Goal: Task Accomplishment & Management: Use online tool/utility

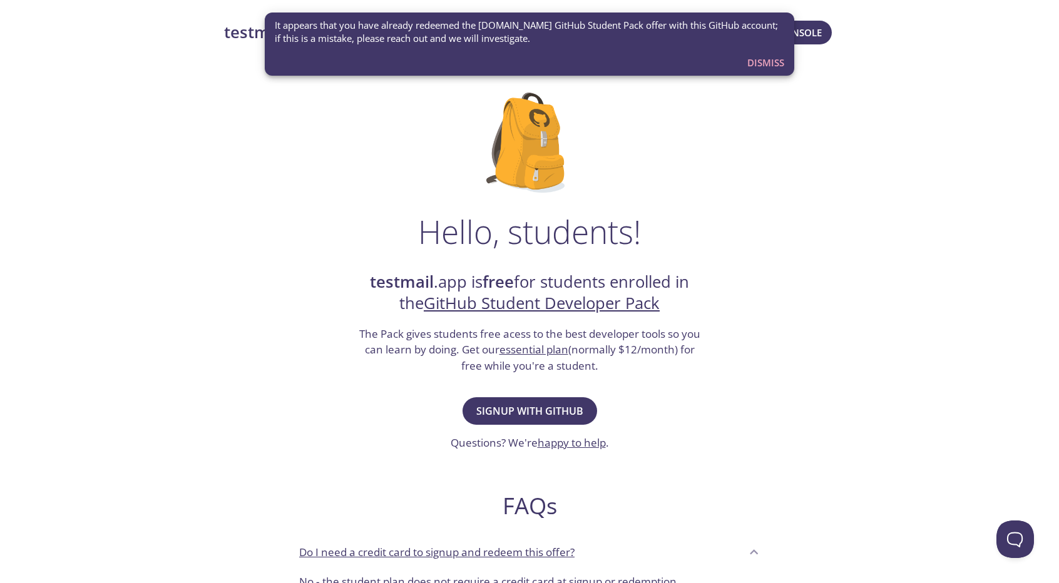
click at [741, 367] on div "Hello, students! testmail .app is free for students enrolled in the GitHub Stud…" at bounding box center [529, 455] width 611 height 764
click at [777, 73] on button "Dismiss" at bounding box center [765, 63] width 47 height 24
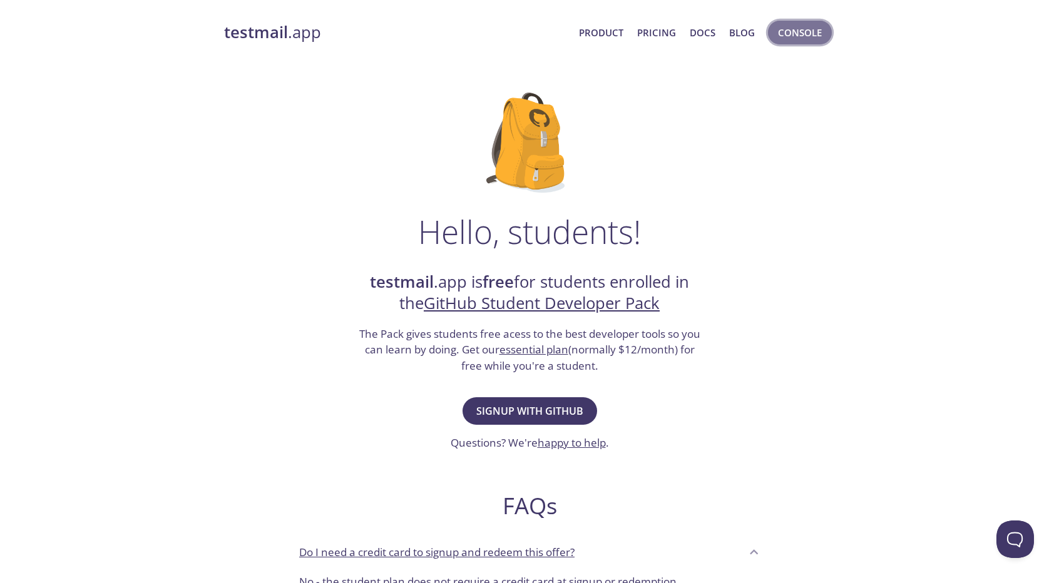
click at [788, 33] on span "Console" at bounding box center [800, 32] width 44 height 16
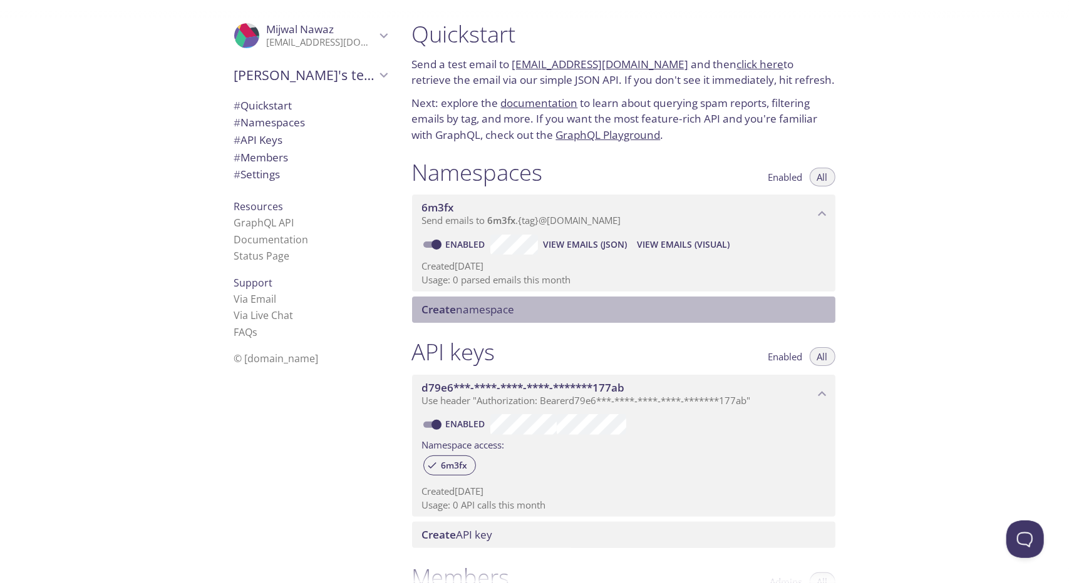
click at [500, 314] on span "Create namespace" at bounding box center [468, 309] width 93 height 14
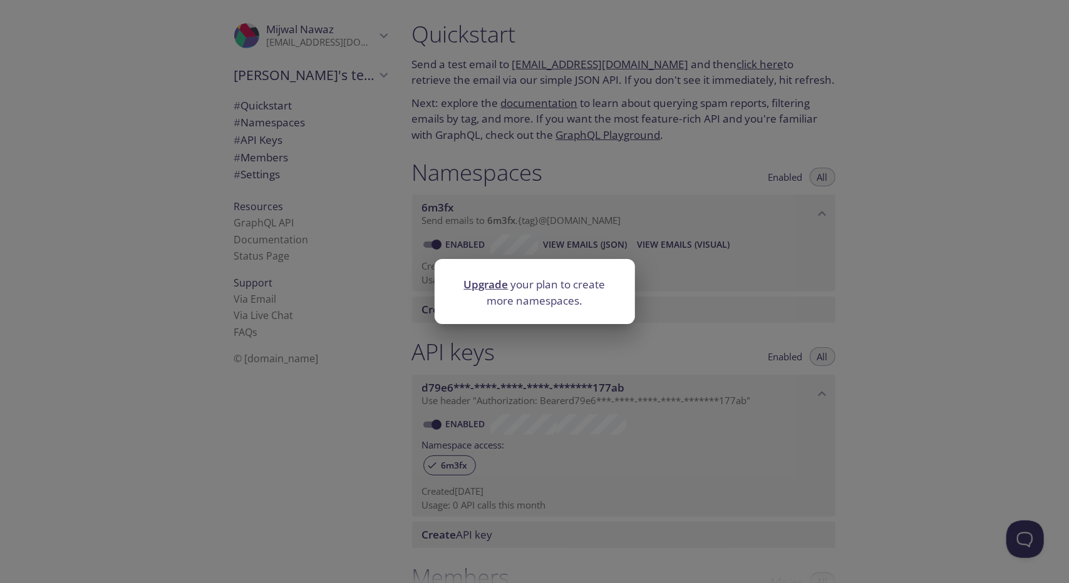
click at [530, 208] on div "Upgrade your plan to create more namespaces." at bounding box center [534, 291] width 1069 height 583
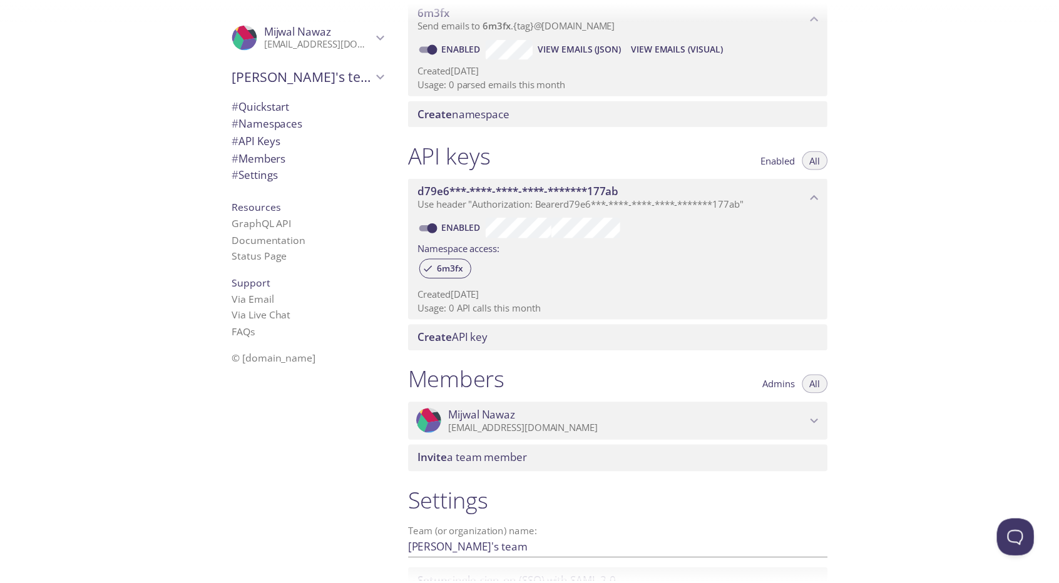
scroll to position [307, 0]
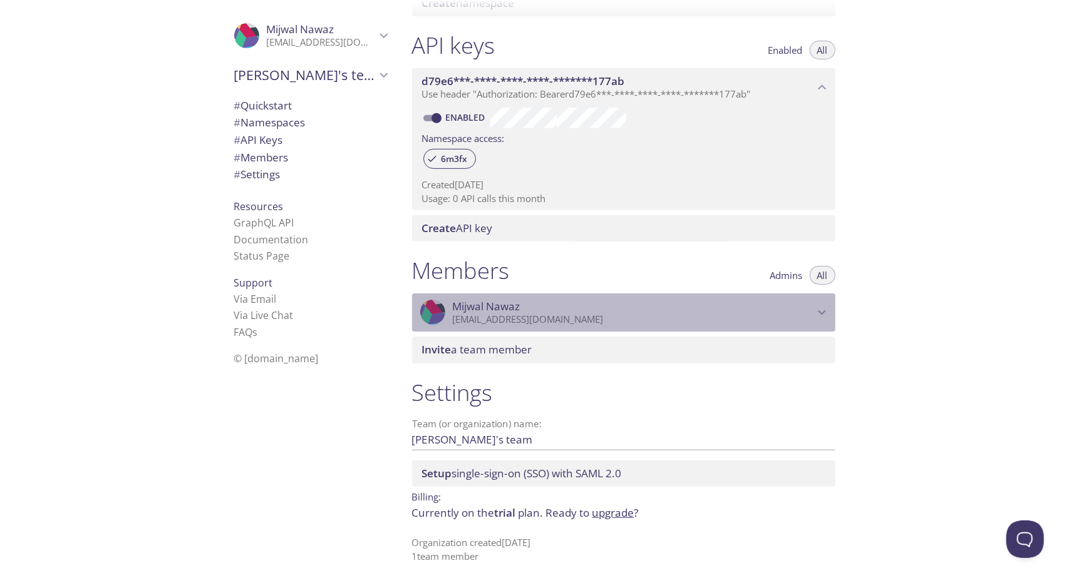
click at [507, 307] on span "Mijwal Nawaz" at bounding box center [487, 307] width 68 height 14
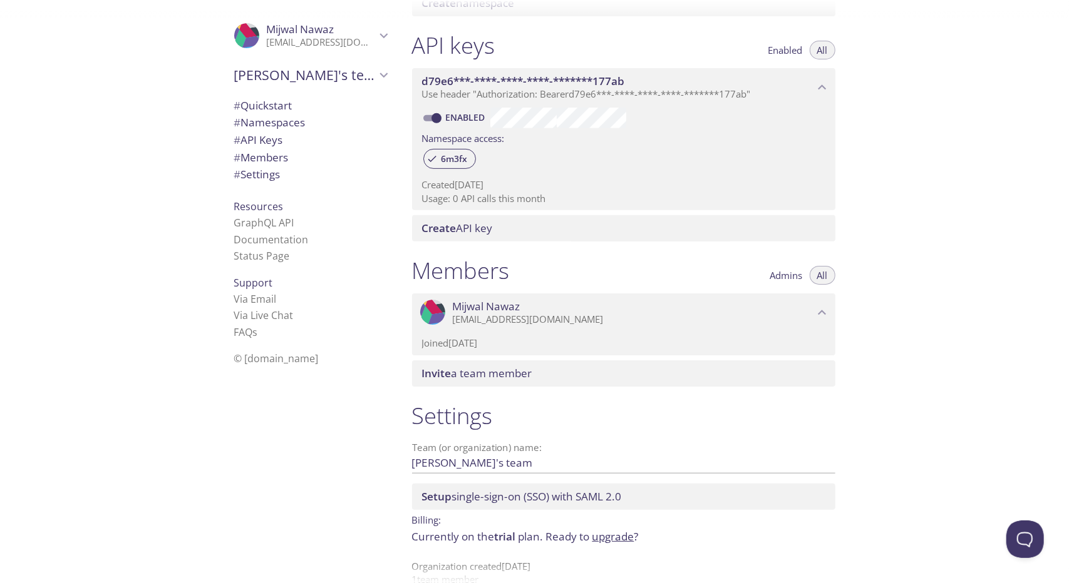
click at [612, 539] on link "upgrade" at bounding box center [613, 537] width 42 height 14
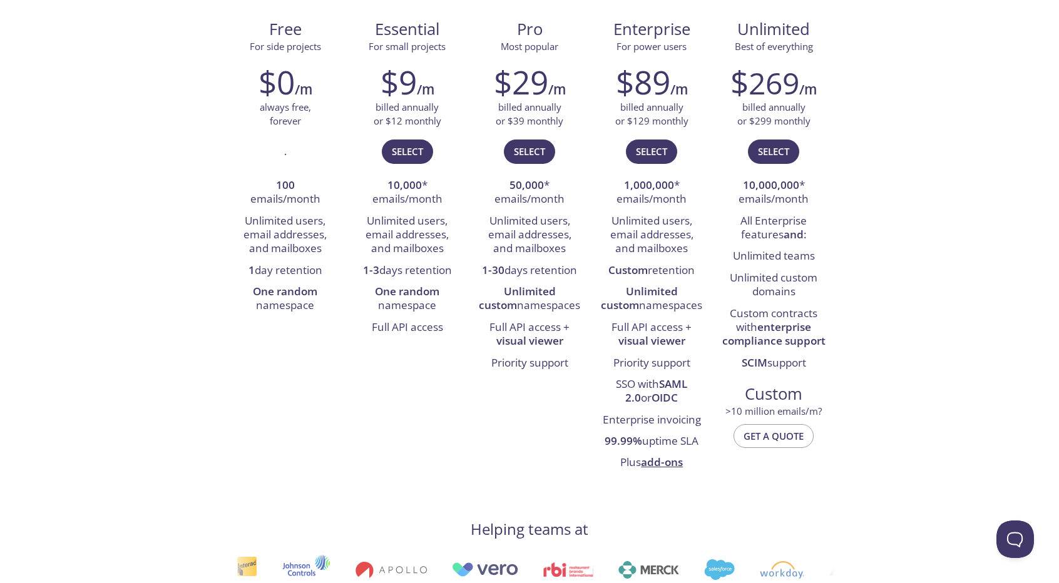
scroll to position [195, 0]
